Goal: Information Seeking & Learning: Learn about a topic

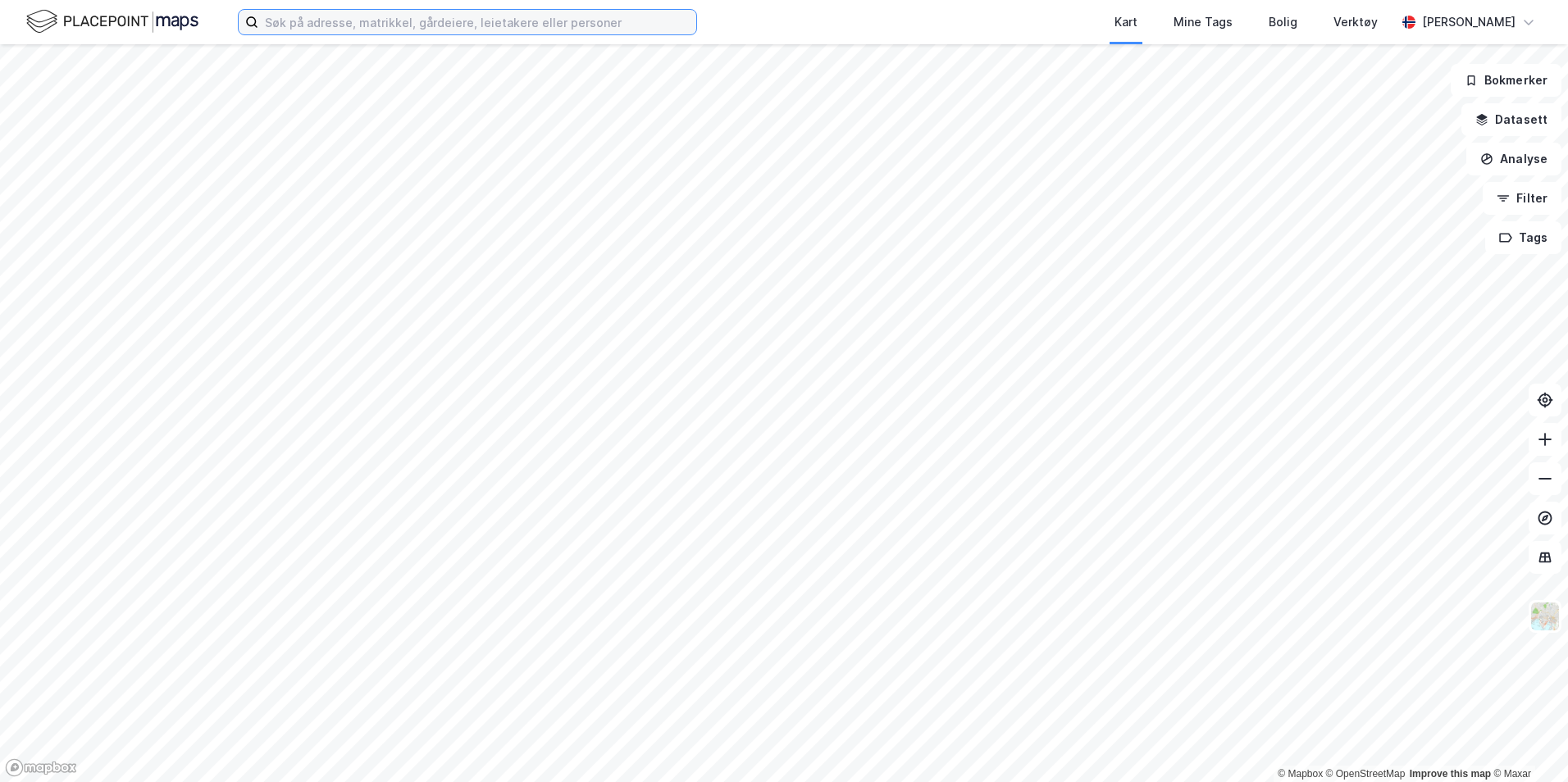
click at [532, 23] on input at bounding box center [477, 22] width 438 height 24
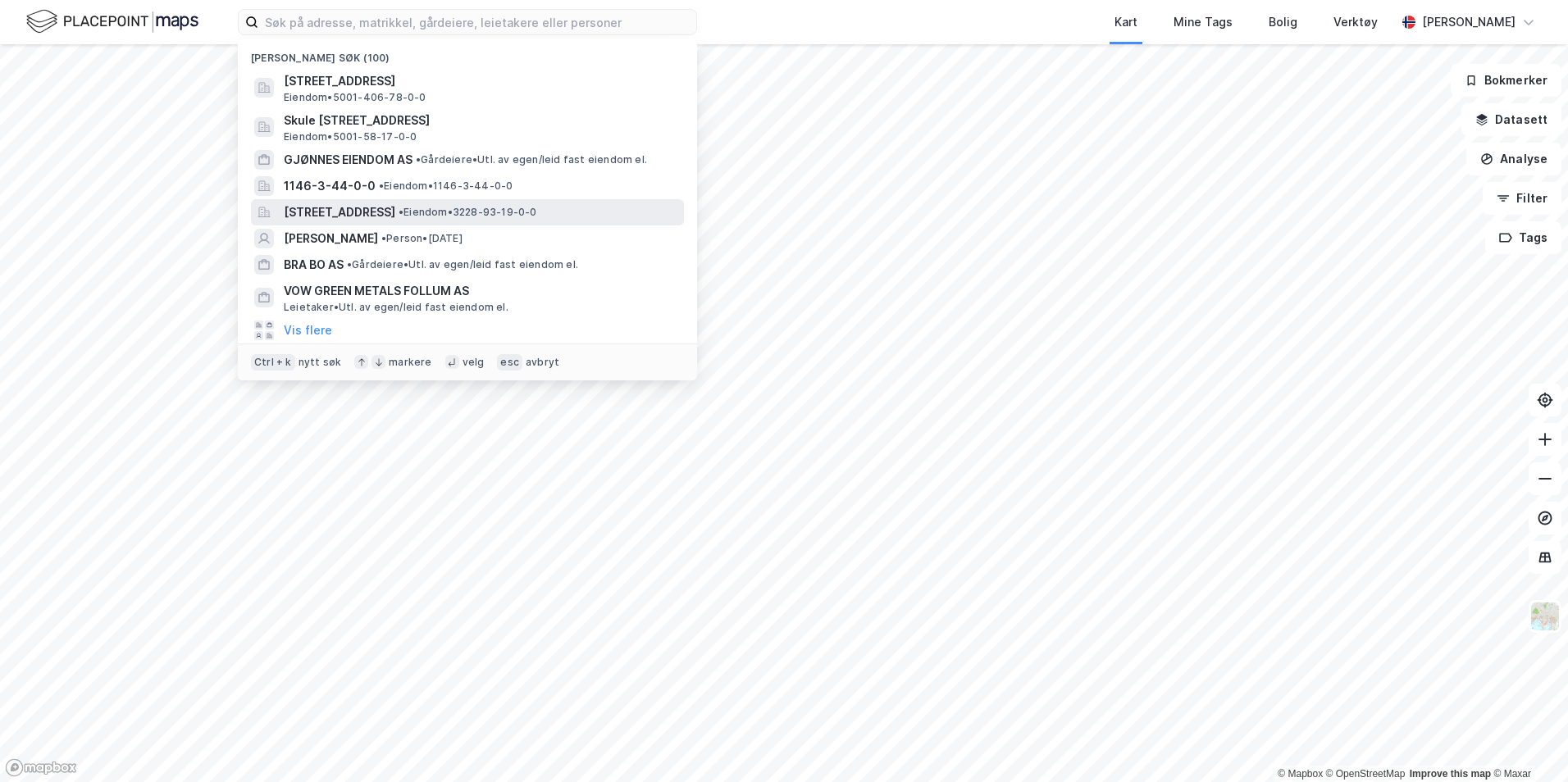
click at [396, 211] on span "[STREET_ADDRESS]" at bounding box center [339, 212] width 111 height 20
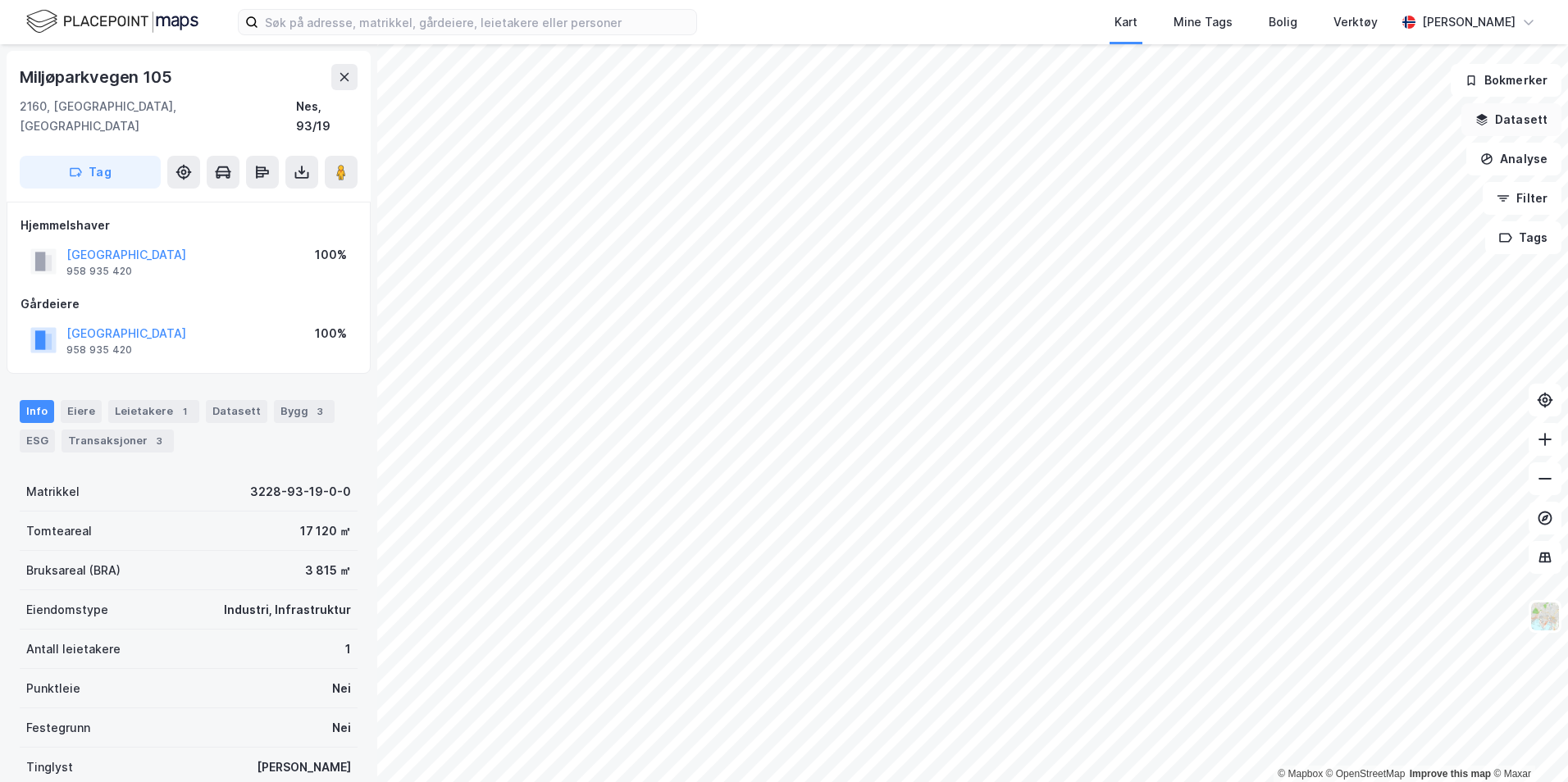
click at [1494, 121] on button "Datasett" at bounding box center [1511, 119] width 100 height 33
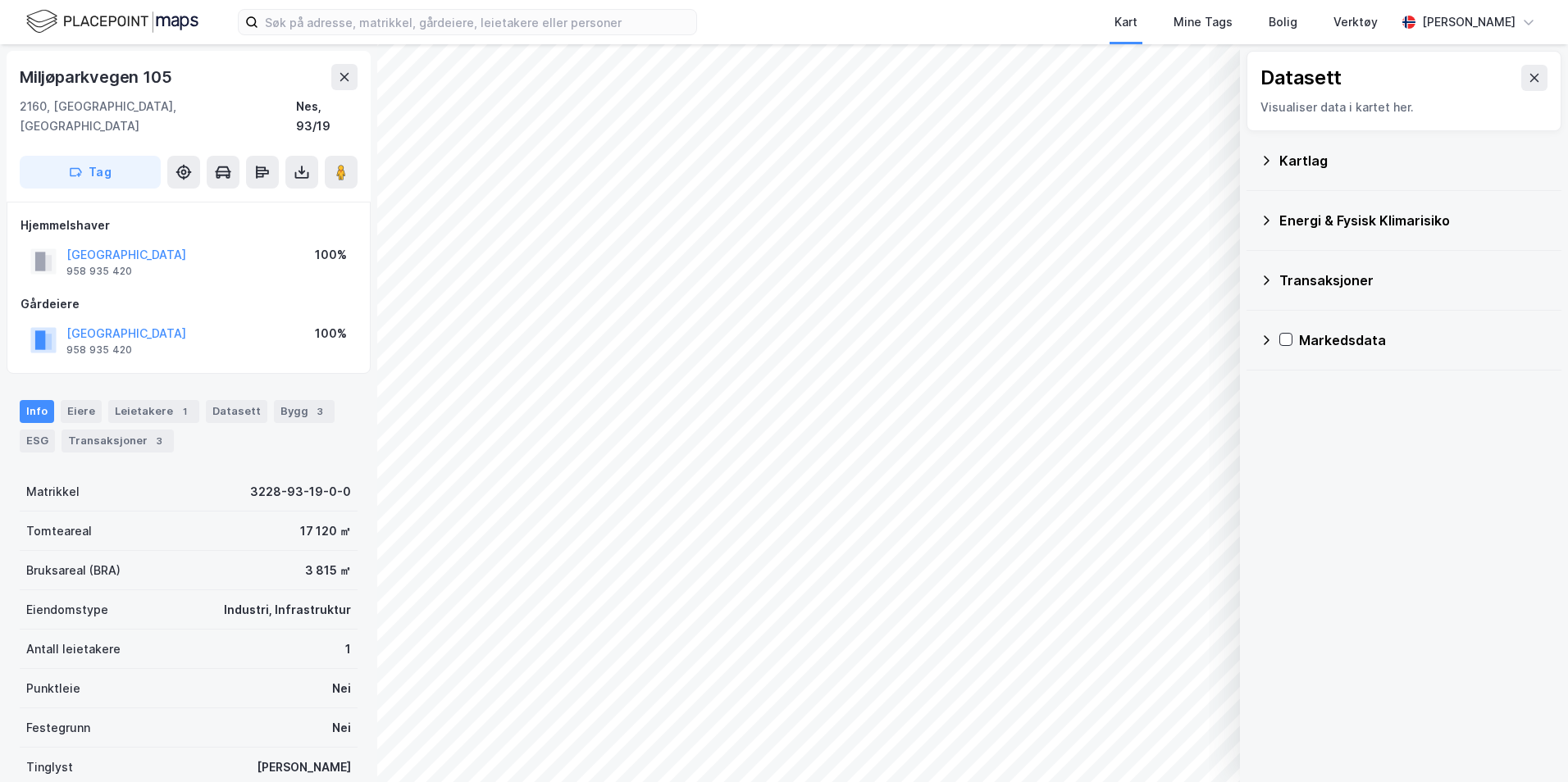
click at [1309, 154] on div "Kartlag" at bounding box center [1414, 161] width 269 height 20
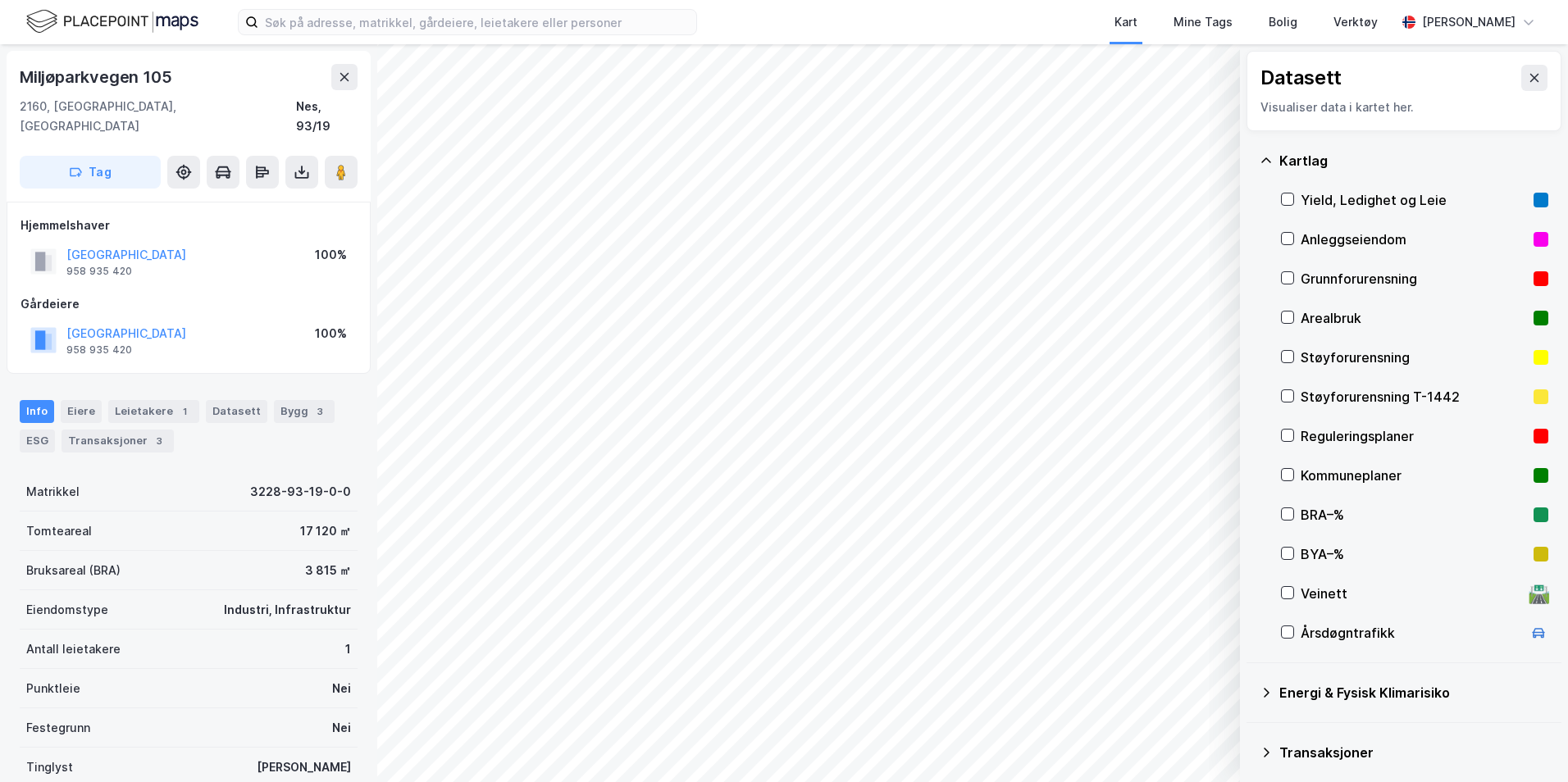
click at [1330, 440] on div "Reguleringsplaner" at bounding box center [1414, 436] width 227 height 20
